Goal: Task Accomplishment & Management: Use online tool/utility

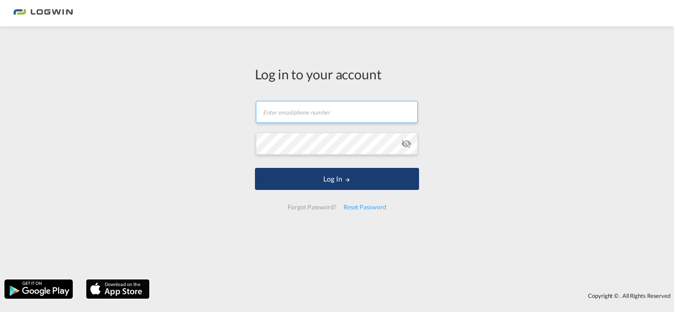
type input "diana.naths@logwin-logistics.com"
click at [355, 183] on button "Log In" at bounding box center [337, 179] width 164 height 22
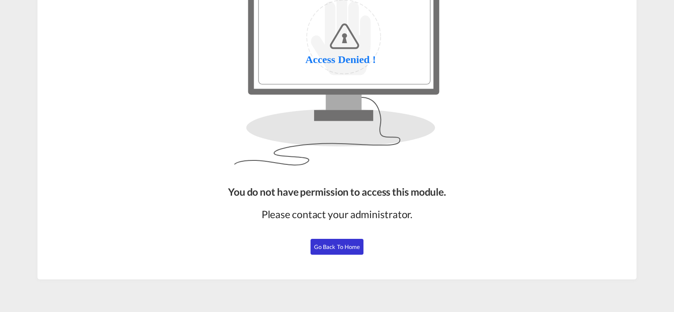
click at [339, 242] on button "Go Back to Home" at bounding box center [337, 247] width 53 height 16
